Goal: Task Accomplishment & Management: Manage account settings

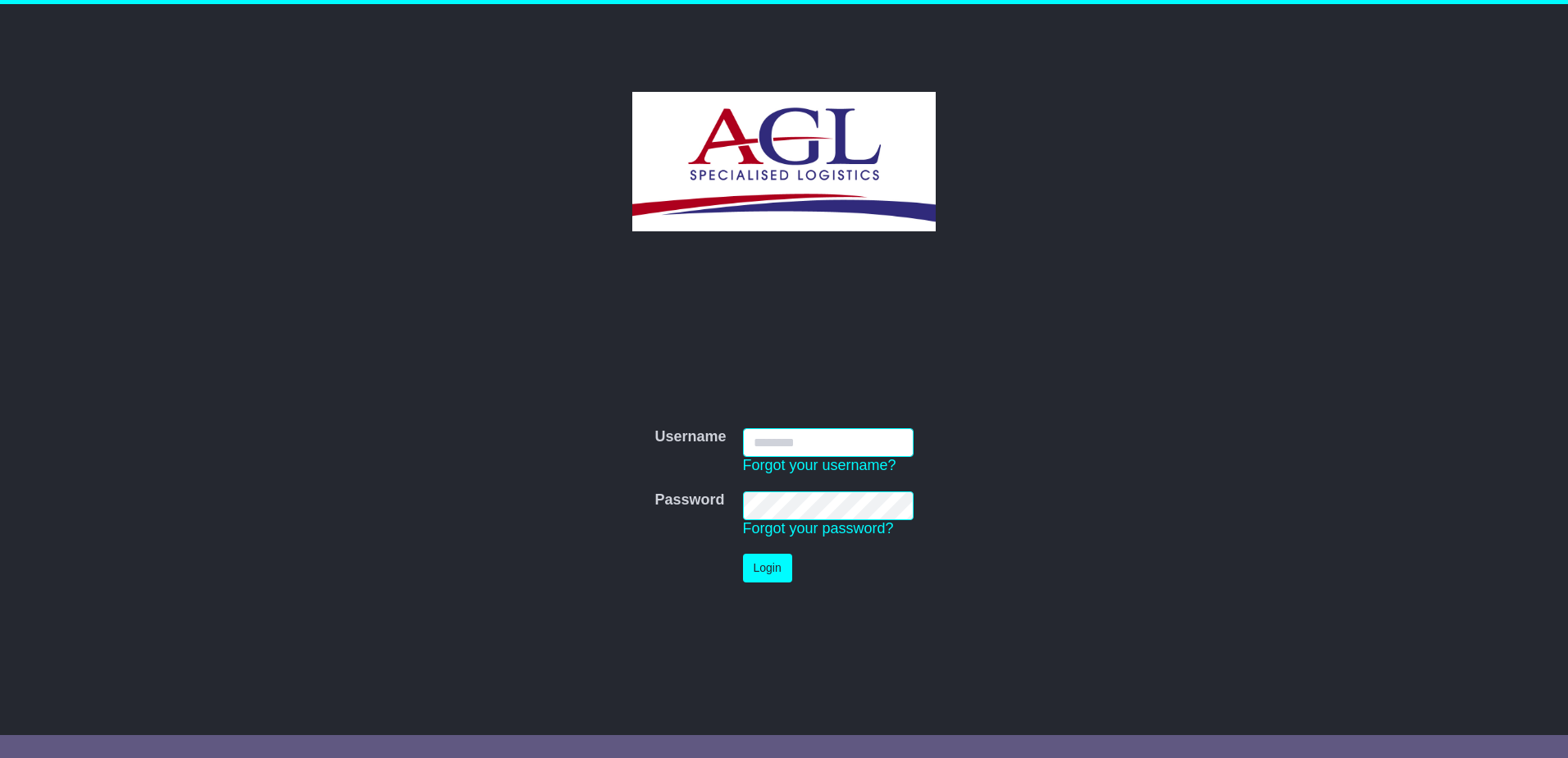
click at [792, 441] on input "Username" at bounding box center [828, 442] width 170 height 28
paste input "**********"
type input "**********"
click at [775, 564] on button "Login" at bounding box center [767, 568] width 49 height 28
